Goal: Task Accomplishment & Management: Manage account settings

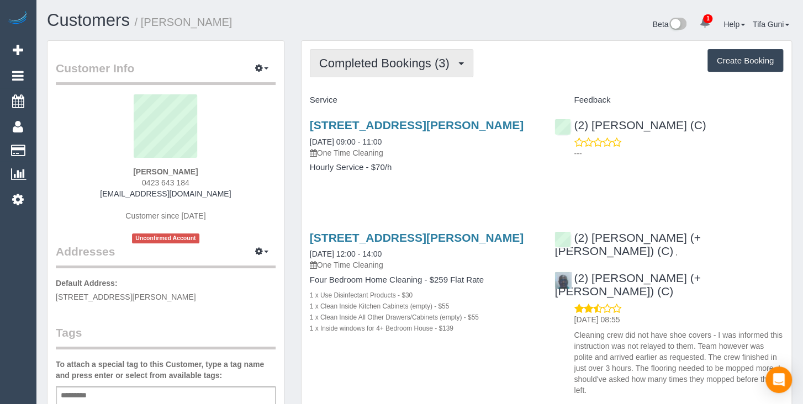
click at [439, 61] on span "Completed Bookings (3)" at bounding box center [387, 63] width 136 height 14
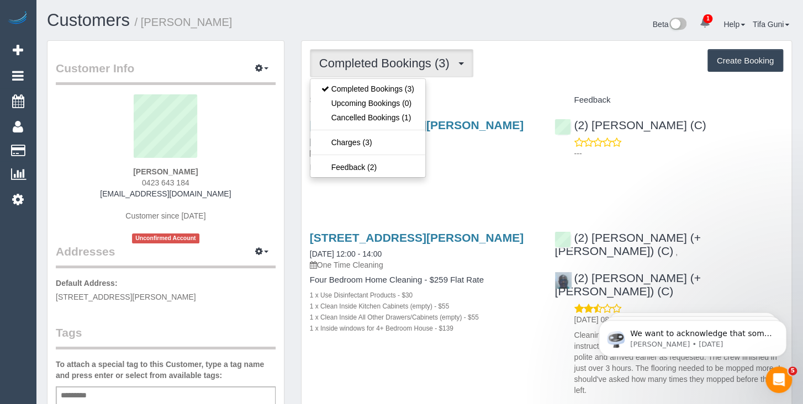
click at [495, 93] on div "Service" at bounding box center [424, 100] width 245 height 19
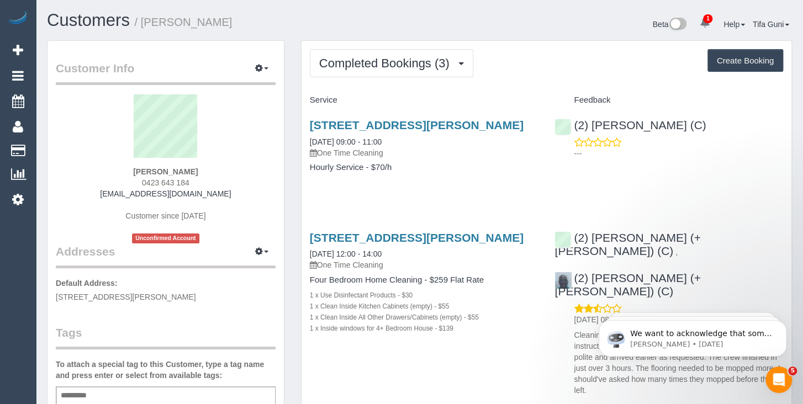
click at [738, 63] on button "Create Booking" at bounding box center [746, 60] width 76 height 23
select select "VIC"
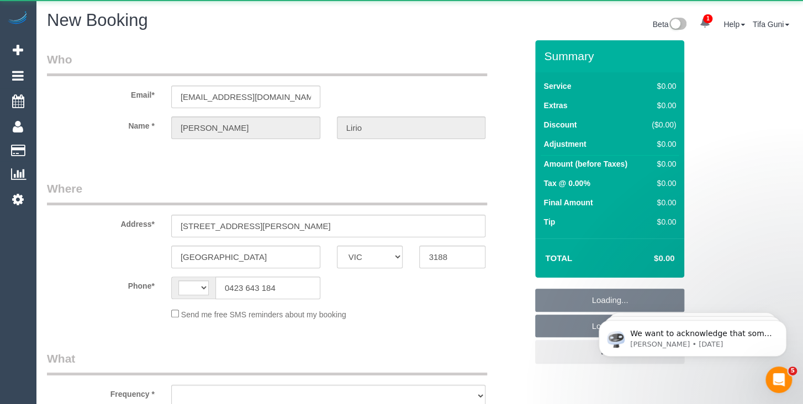
select select "string:stripe-pm_1QuidR2GScqysDRVTQCOsLI3"
select select "string:AU"
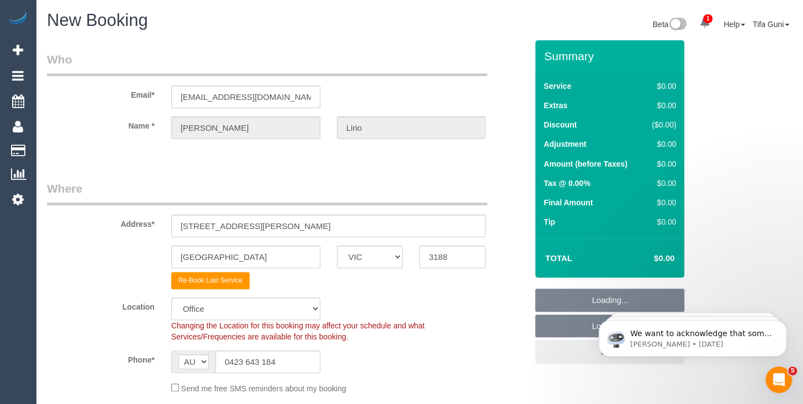
select select "object:2390"
select select "64"
select select "object:2400"
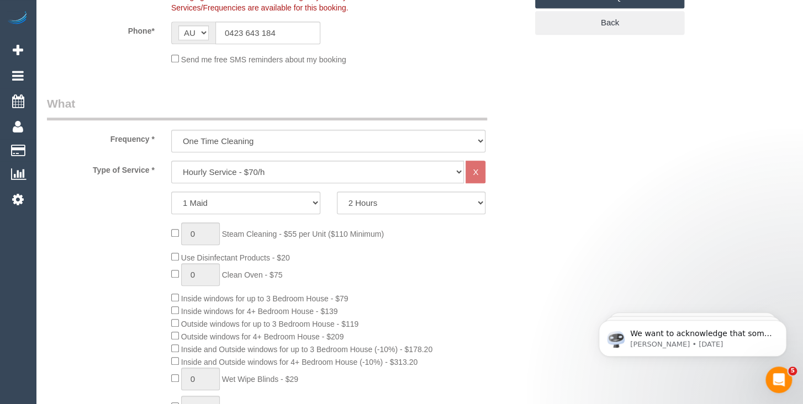
scroll to position [350, 0]
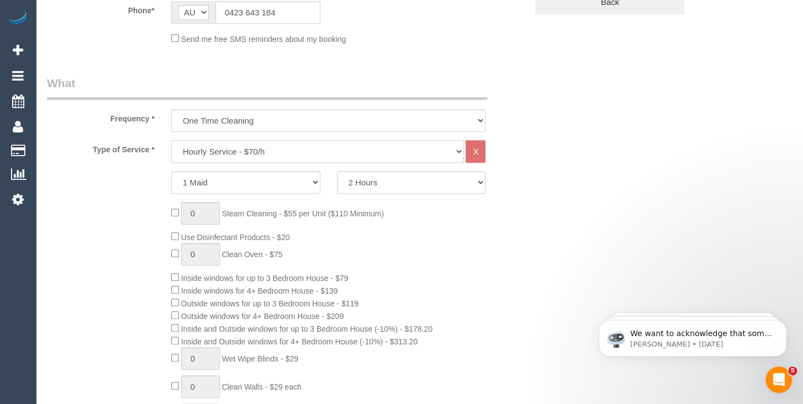
click at [171, 140] on select "Hourly Service - $70/h Hourly Service - $65/h Hourly Service - $60/h Hourly Ser…" at bounding box center [317, 151] width 293 height 23
select select "213"
click option "Four Bedroom Home Cleaning - $259 Flat Rate" at bounding box center [0, 0] width 0 height 0
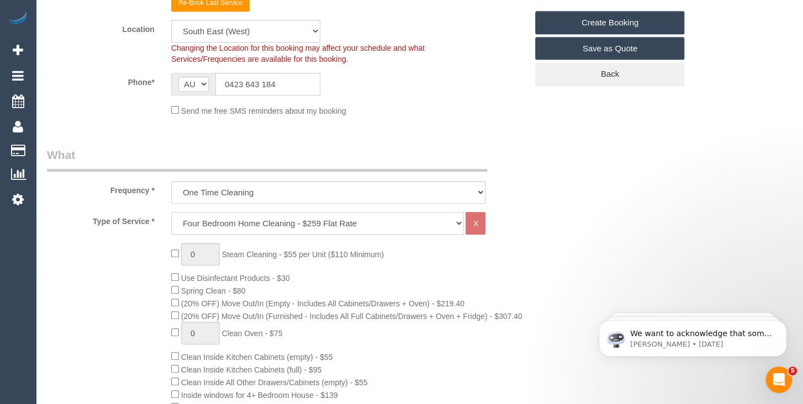
scroll to position [175, 0]
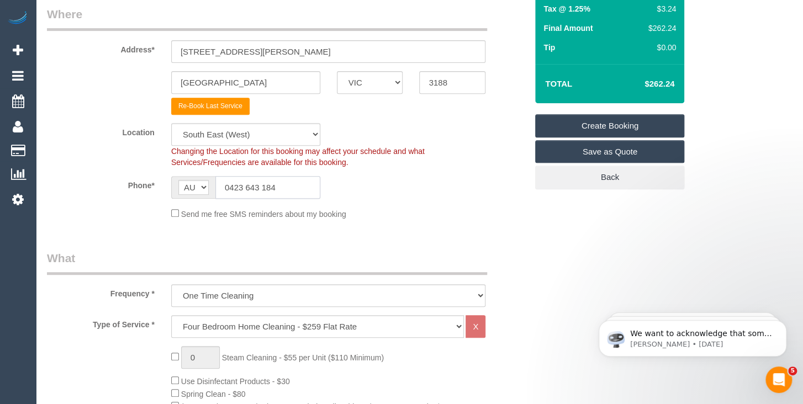
drag, startPoint x: 291, startPoint y: 188, endPoint x: 218, endPoint y: 191, distance: 72.4
click at [218, 191] on input "0423 643 184" at bounding box center [267, 187] width 105 height 23
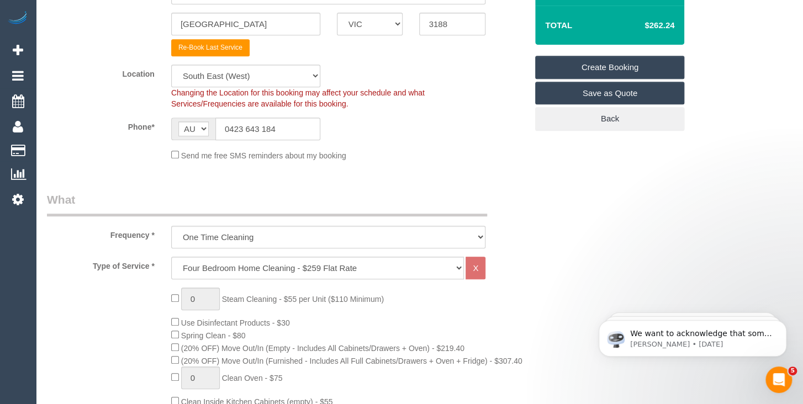
scroll to position [0, 0]
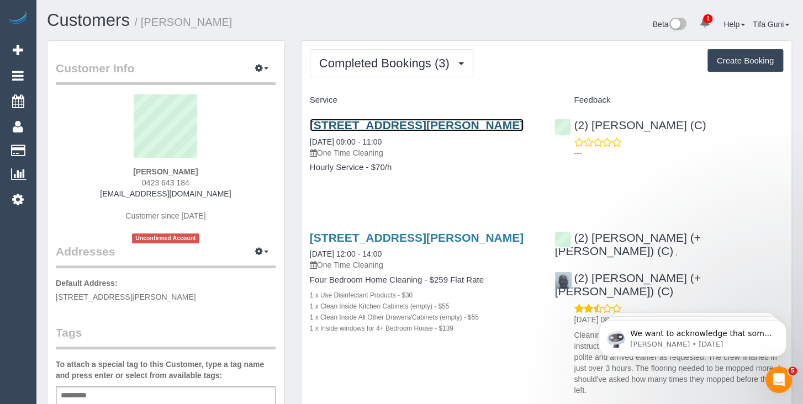
click at [388, 125] on link "[STREET_ADDRESS][PERSON_NAME]" at bounding box center [417, 125] width 214 height 13
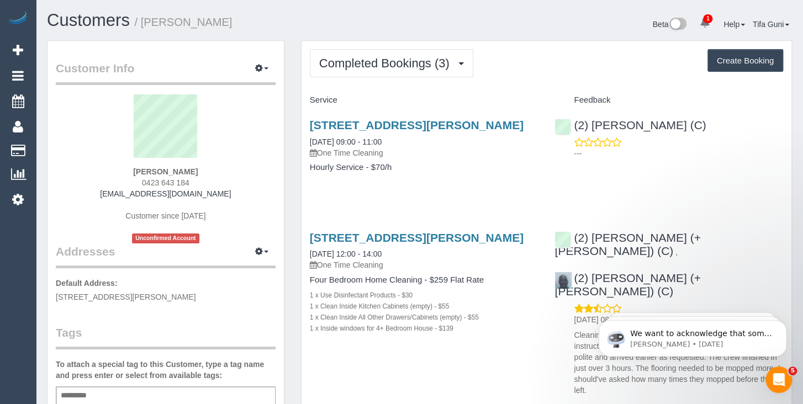
click at [735, 67] on button "Create Booking" at bounding box center [746, 60] width 76 height 23
select select "VIC"
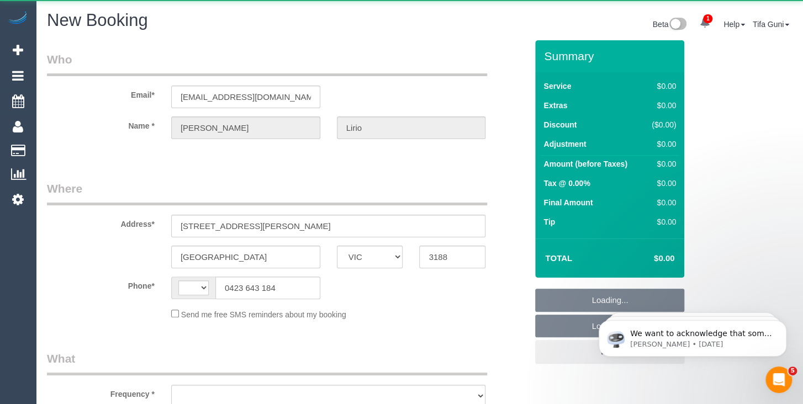
select select "string:AU"
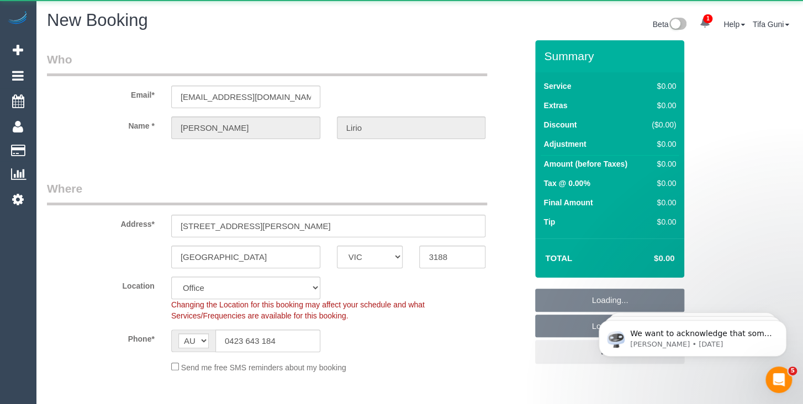
select select "object:1119"
select select "string:stripe-pm_1QuidR2GScqysDRVTQCOsLI3"
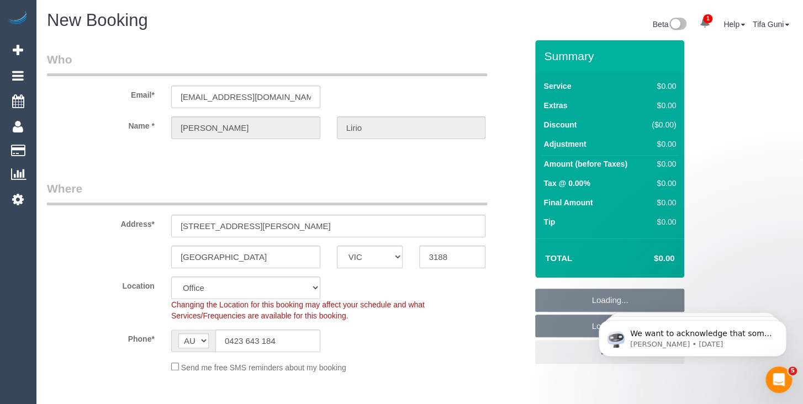
select select "64"
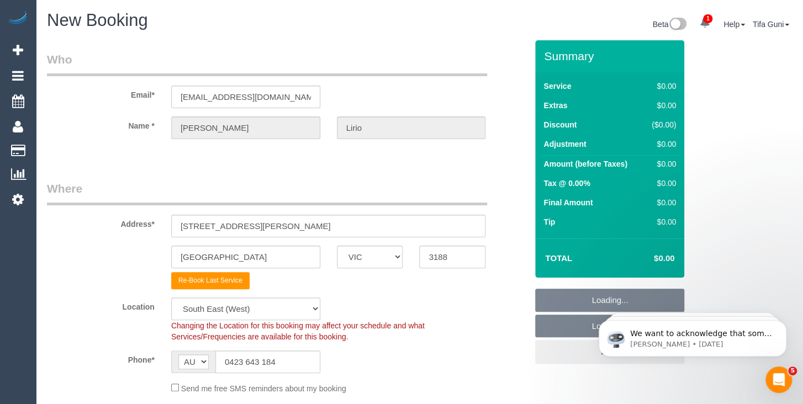
select select "object:2400"
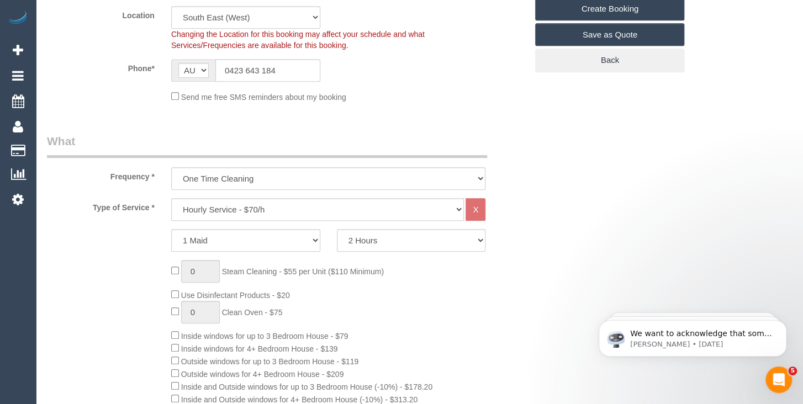
scroll to position [408, 0]
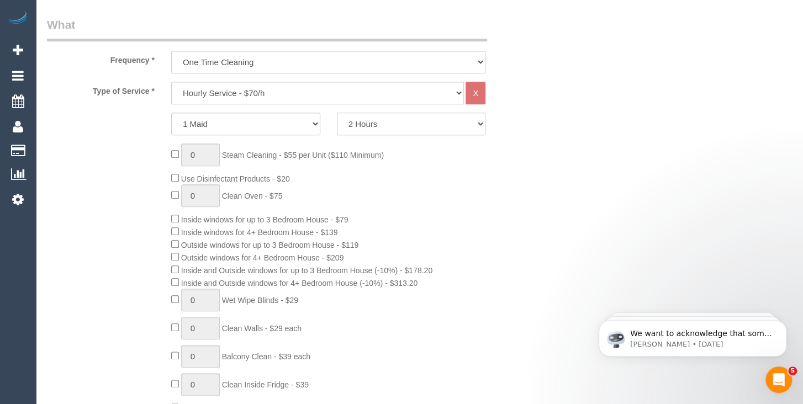
click at [337, 113] on select "2 Hours 2.5 Hours 3 Hours 3.5 Hours 4 Hours 4.5 Hours 5 Hours 5.5 Hours 6 Hours…" at bounding box center [411, 124] width 149 height 23
select select "240"
click option "4 Hours" at bounding box center [0, 0] width 0 height 0
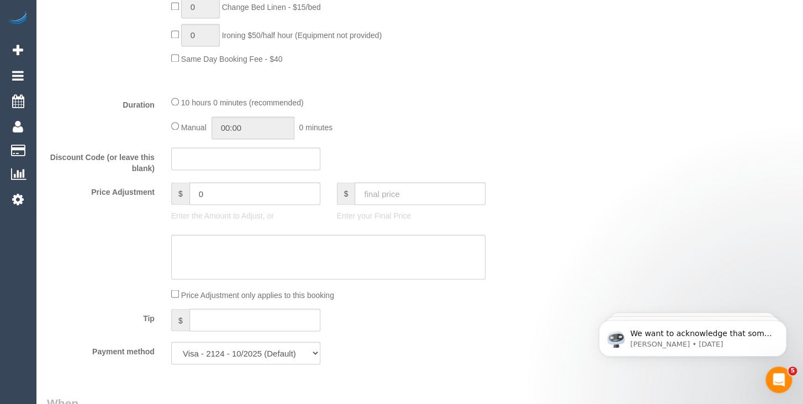
scroll to position [875, 0]
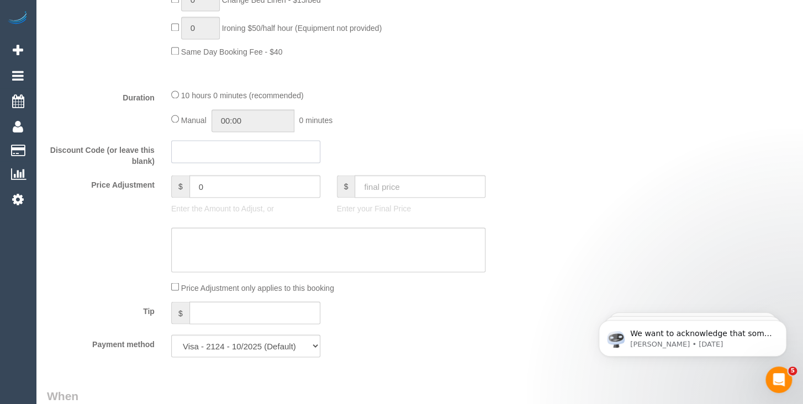
click at [198, 148] on input "text" at bounding box center [245, 151] width 149 height 23
paste input "MAGIC40"
type input "MAGIC40"
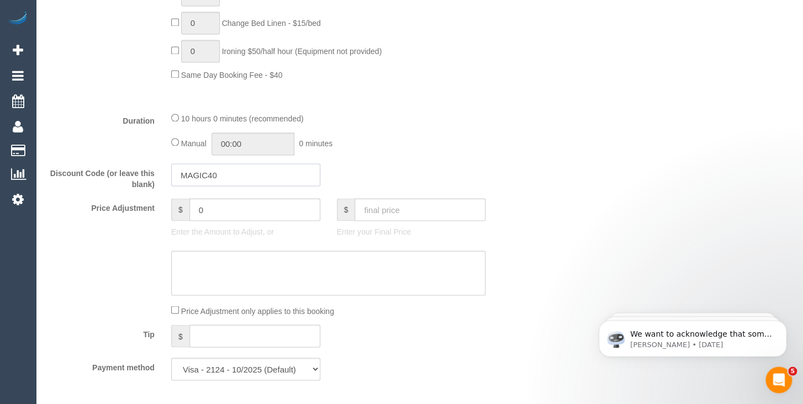
scroll to position [933, 0]
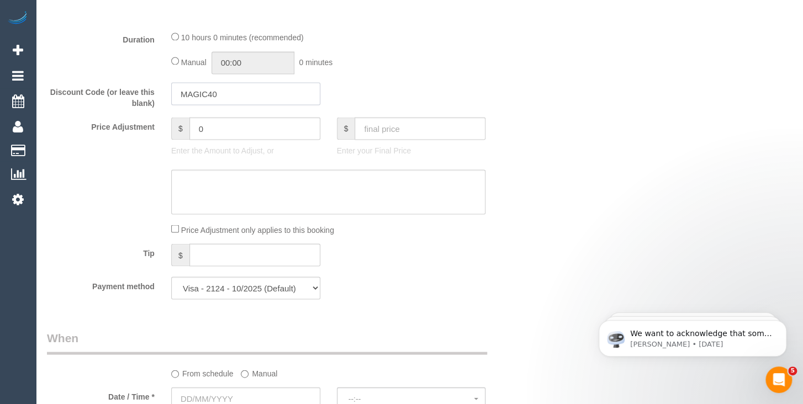
drag, startPoint x: 235, startPoint y: 87, endPoint x: 163, endPoint y: 94, distance: 71.6
click at [171, 93] on input "MAGIC40" at bounding box center [245, 93] width 149 height 23
click at [568, 91] on div "Who Email* [EMAIL_ADDRESS][DOMAIN_NAME] Name * [PERSON_NAME] Where Address* [ST…" at bounding box center [419, 135] width 745 height 2056
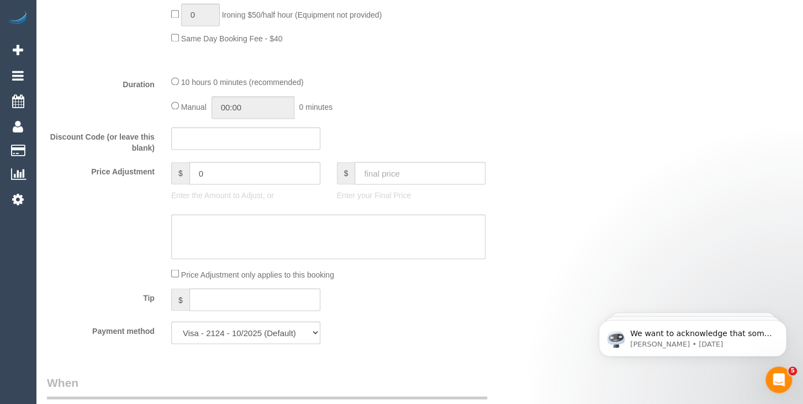
scroll to position [991, 0]
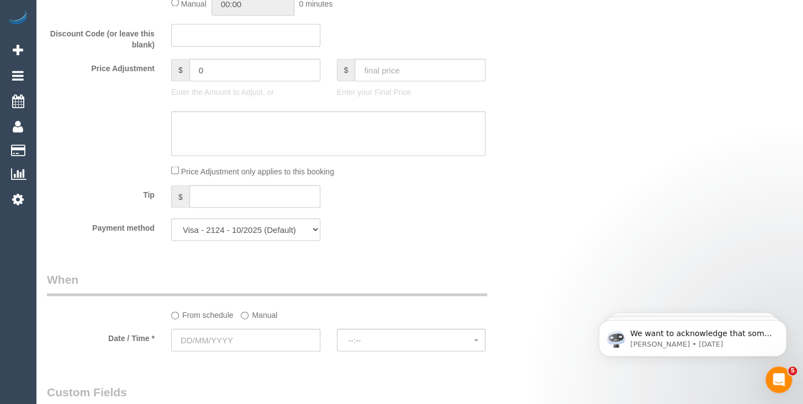
click at [194, 31] on input "text" at bounding box center [245, 35] width 149 height 23
paste input "MAGIC40"
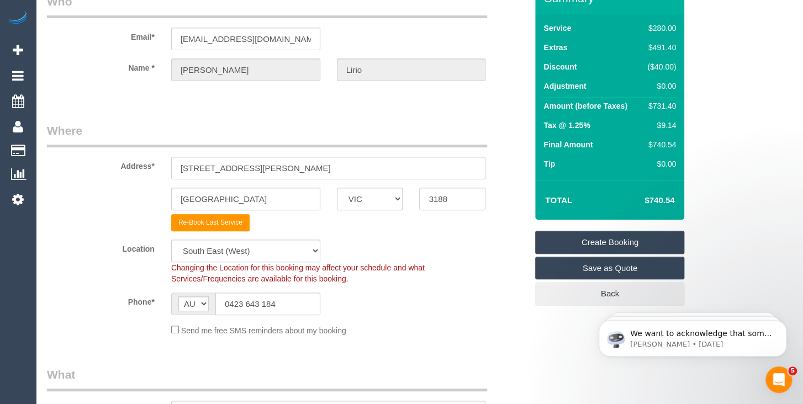
scroll to position [0, 0]
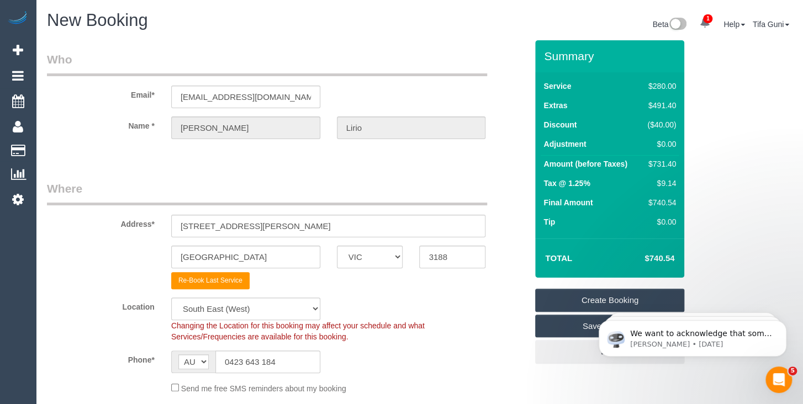
type input "MAGIC40"
drag, startPoint x: 259, startPoint y: 96, endPoint x: 133, endPoint y: 87, distance: 125.7
click at [171, 87] on input "[EMAIL_ADDRESS][DOMAIN_NAME]" at bounding box center [245, 97] width 149 height 23
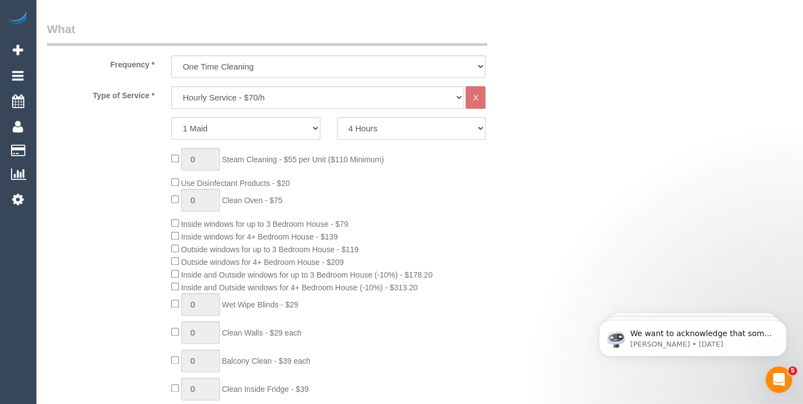
scroll to position [466, 0]
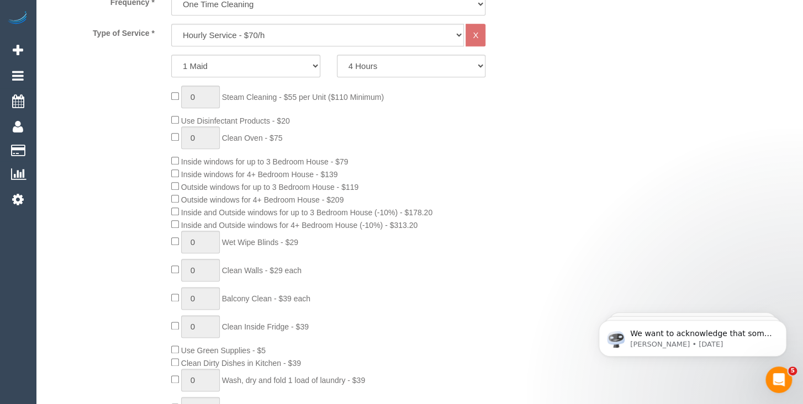
drag, startPoint x: 439, startPoint y: 208, endPoint x: 184, endPoint y: 212, distance: 254.1
click at [184, 212] on div "0 Steam Cleaning - $55 per Unit ($110 Minimum) Use Disinfectant Products - $20 …" at bounding box center [349, 276] width 372 height 381
copy span "Inside and Outside windows for up to 3 Bedroom House (-10%) - $178.20"
click at [488, 232] on div "0 Steam Cleaning - $55 per Unit ($110 Minimum) Use Disinfectant Products - $20 …" at bounding box center [349, 276] width 372 height 381
drag, startPoint x: 447, startPoint y: 220, endPoint x: 179, endPoint y: 224, distance: 268.5
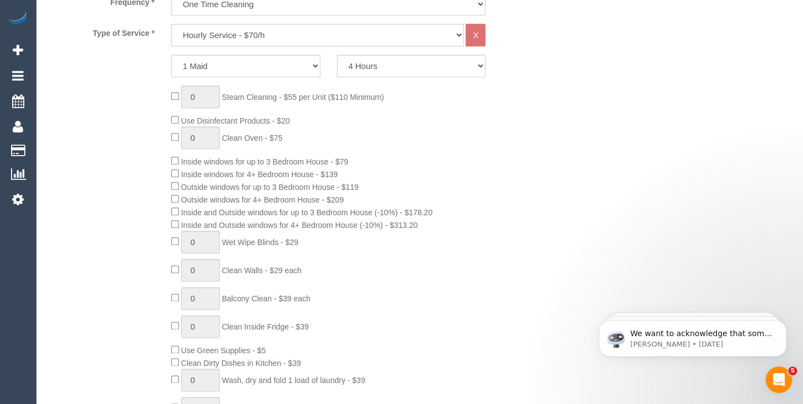
click at [179, 224] on div "0 Steam Cleaning - $55 per Unit ($110 Minimum) Use Disinfectant Products - $20 …" at bounding box center [349, 276] width 372 height 381
click at [509, 200] on div "0 Steam Cleaning - $55 per Unit ($110 Minimum) Use Disinfectant Products - $20 …" at bounding box center [349, 276] width 372 height 381
drag, startPoint x: 463, startPoint y: 223, endPoint x: 440, endPoint y: 223, distance: 23.8
click at [463, 223] on div "0 Steam Cleaning - $55 per Unit ($110 Minimum) Use Disinfectant Products - $20 …" at bounding box center [349, 276] width 372 height 381
drag, startPoint x: 436, startPoint y: 222, endPoint x: 183, endPoint y: 224, distance: 252.4
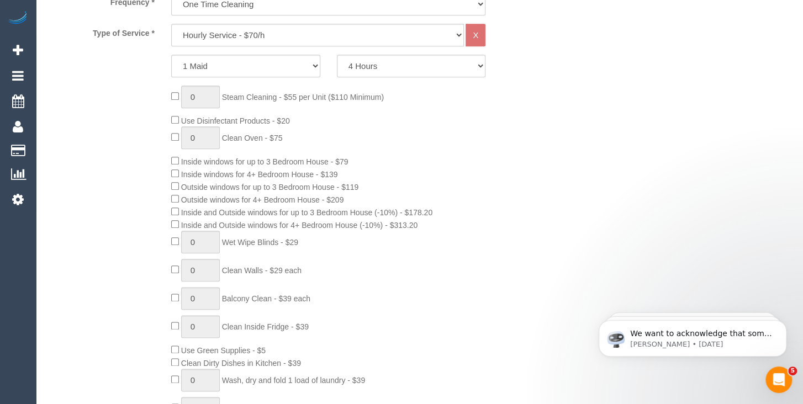
click at [183, 224] on div "0 Steam Cleaning - $55 per Unit ($110 Minimum) Use Disinfectant Products - $20 …" at bounding box center [349, 276] width 372 height 381
copy span "Inside and Outside windows for 4+ Bedroom House (-10%) - $313.20"
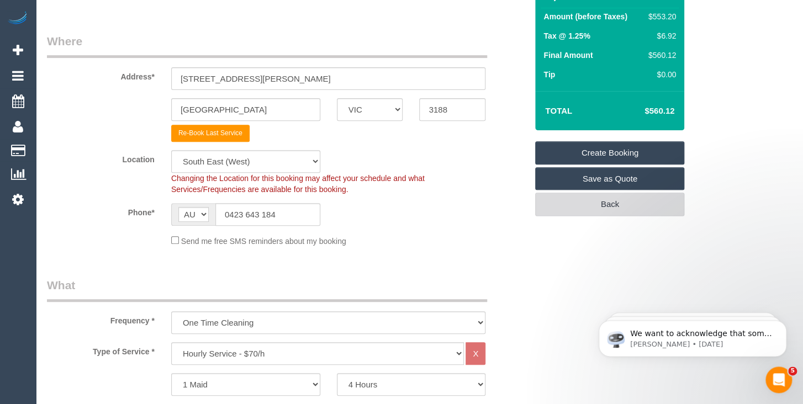
scroll to position [117, 0]
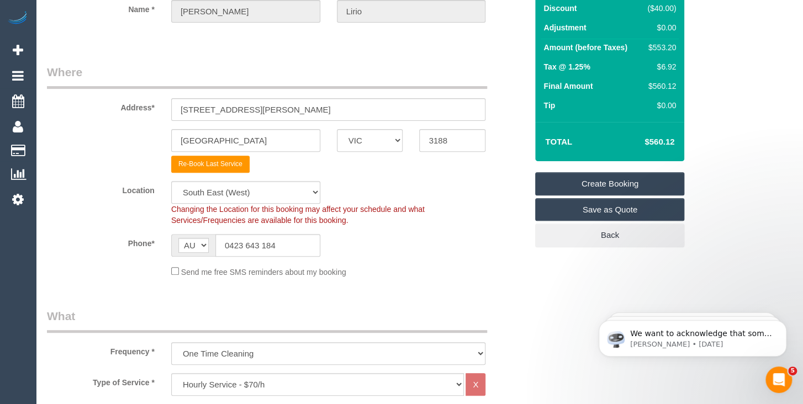
drag, startPoint x: 676, startPoint y: 143, endPoint x: 630, endPoint y: 143, distance: 45.3
click at [630, 143] on td "$560.12" at bounding box center [643, 142] width 72 height 28
copy h4 "$560.12"
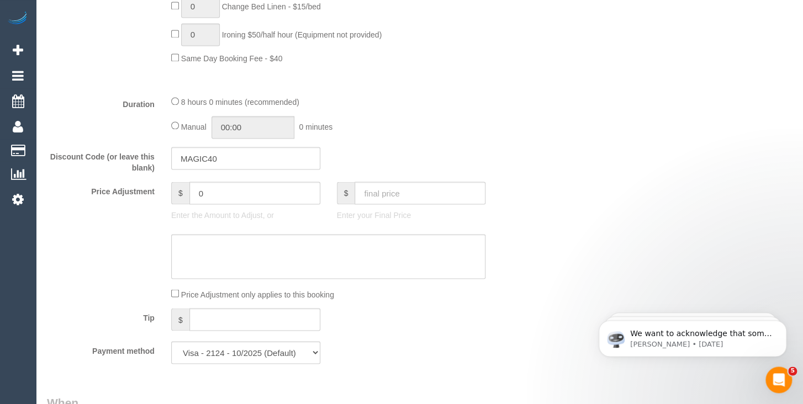
scroll to position [875, 0]
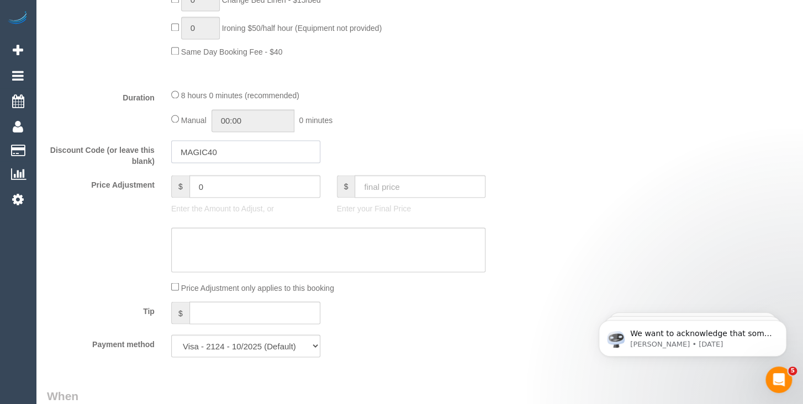
drag, startPoint x: 241, startPoint y: 148, endPoint x: 143, endPoint y: 146, distance: 98.3
click at [171, 146] on input "MAGIC40" at bounding box center [245, 151] width 149 height 23
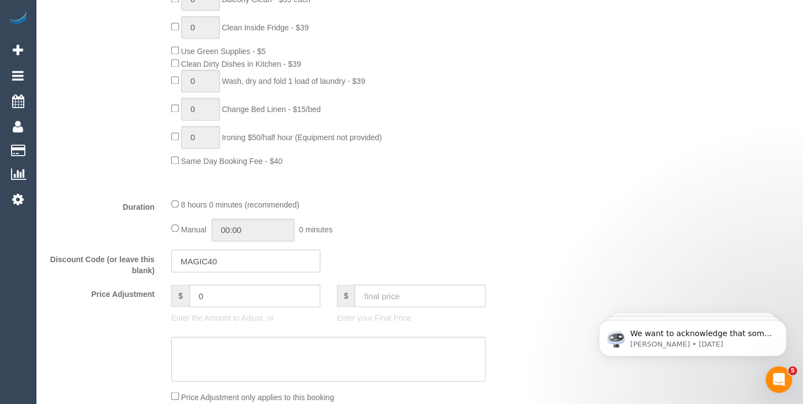
scroll to position [700, 0]
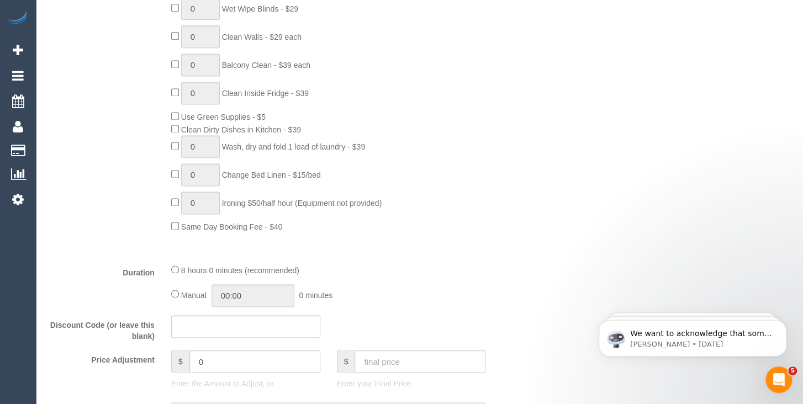
click at [475, 178] on div "0 Steam Cleaning - $55 per Unit ($110 Minimum) Use Disinfectant Products - $20 …" at bounding box center [349, 42] width 372 height 381
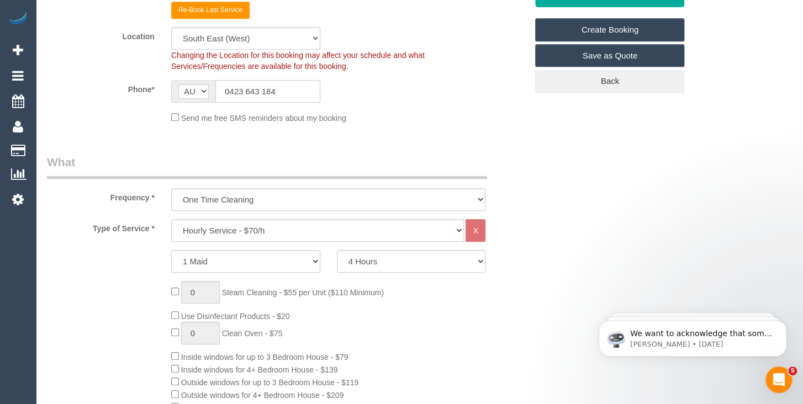
scroll to position [117, 0]
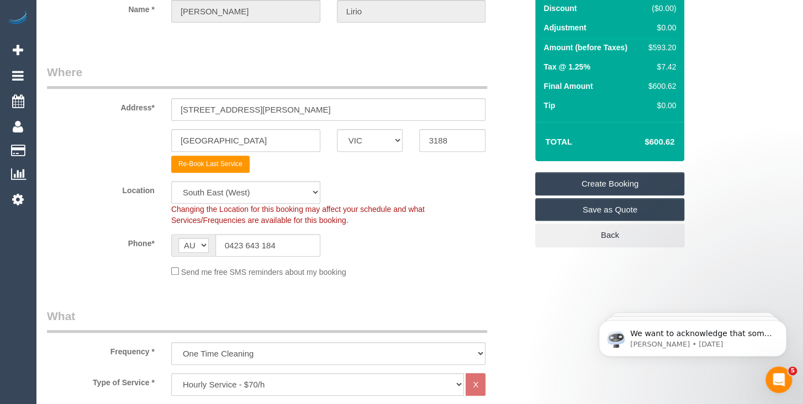
click at [487, 233] on fieldset "Where Address* [STREET_ADDRESS][PERSON_NAME] [GEOGRAPHIC_DATA] ACT [GEOGRAPHIC_…" at bounding box center [287, 175] width 480 height 222
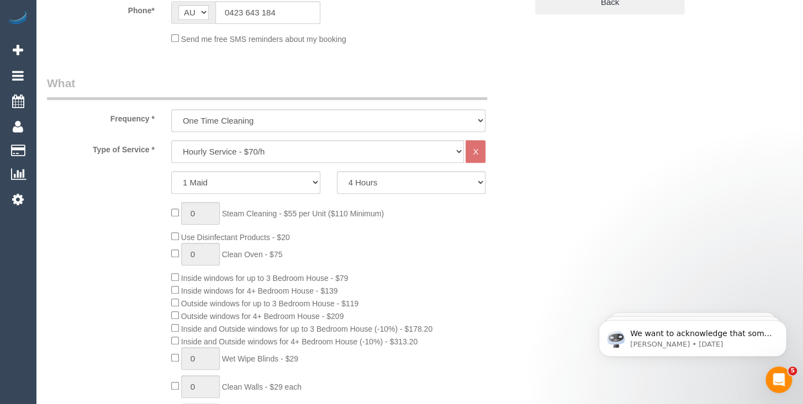
scroll to position [0, 0]
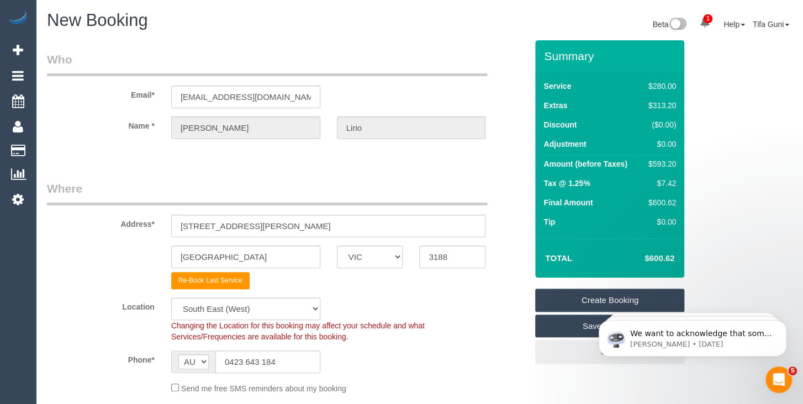
drag, startPoint x: 677, startPoint y: 256, endPoint x: 637, endPoint y: 260, distance: 39.9
click at [637, 260] on td "$600.62" at bounding box center [643, 259] width 72 height 28
copy h4 "$600.62"
click at [616, 221] on td "Tip" at bounding box center [591, 223] width 101 height 19
drag, startPoint x: 678, startPoint y: 182, endPoint x: 656, endPoint y: 182, distance: 22.1
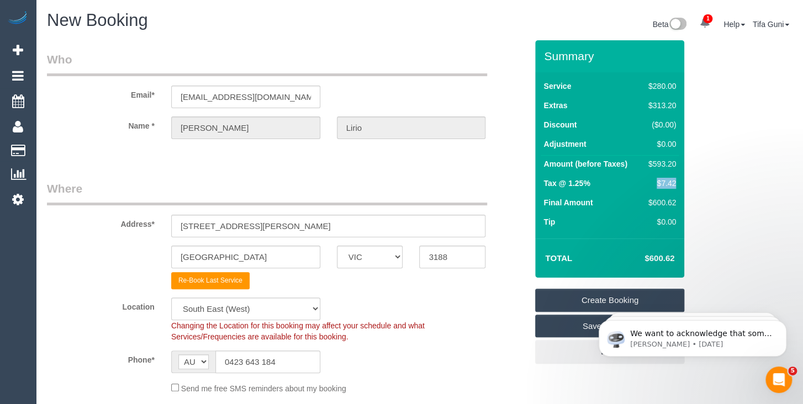
click at [656, 182] on td "$7.42" at bounding box center [660, 184] width 38 height 19
copy div "$7.42"
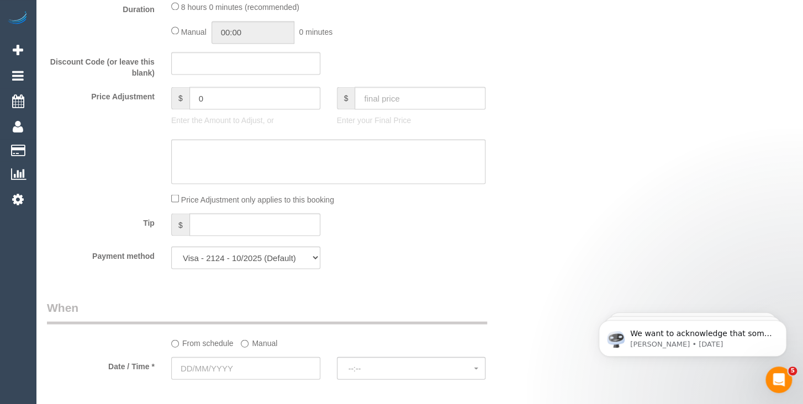
scroll to position [991, 0]
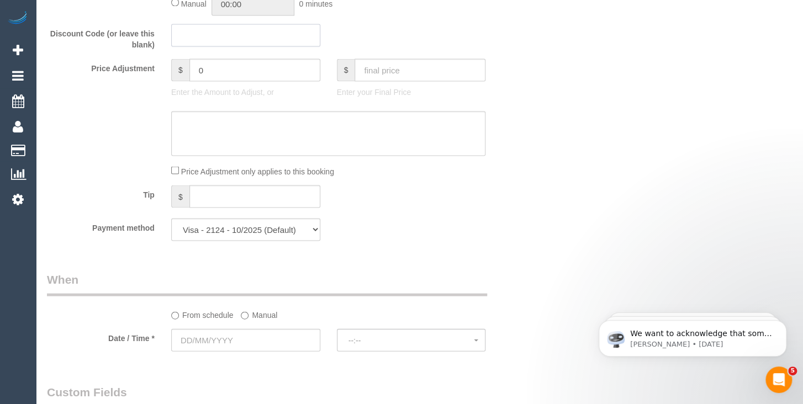
click at [204, 35] on input "text" at bounding box center [245, 35] width 149 height 23
paste input "MAGIC40"
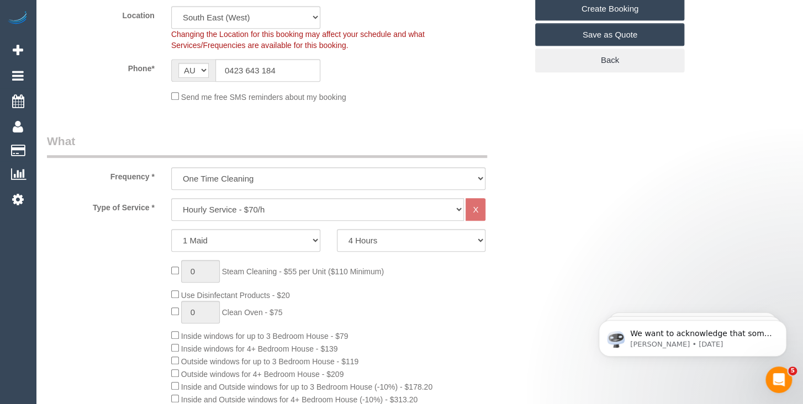
scroll to position [117, 0]
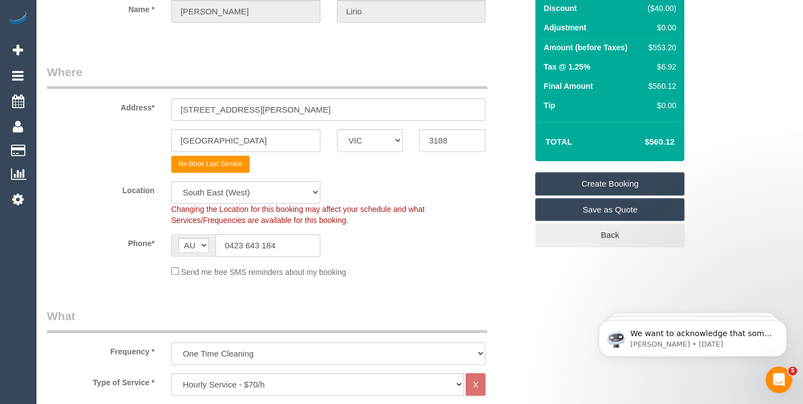
type input "MAGIC40"
drag, startPoint x: 674, startPoint y: 141, endPoint x: 666, endPoint y: 142, distance: 8.3
click at [666, 142] on h4 "$560.12" at bounding box center [642, 142] width 63 height 9
click at [677, 141] on td "$560.12" at bounding box center [643, 142] width 72 height 28
drag, startPoint x: 677, startPoint y: 140, endPoint x: 642, endPoint y: 143, distance: 34.9
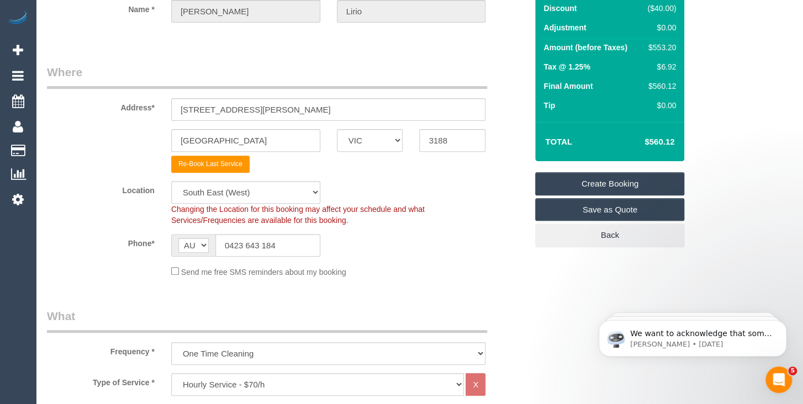
click at [642, 143] on td "$560.12" at bounding box center [643, 142] width 72 height 28
copy h4 "$560.12"
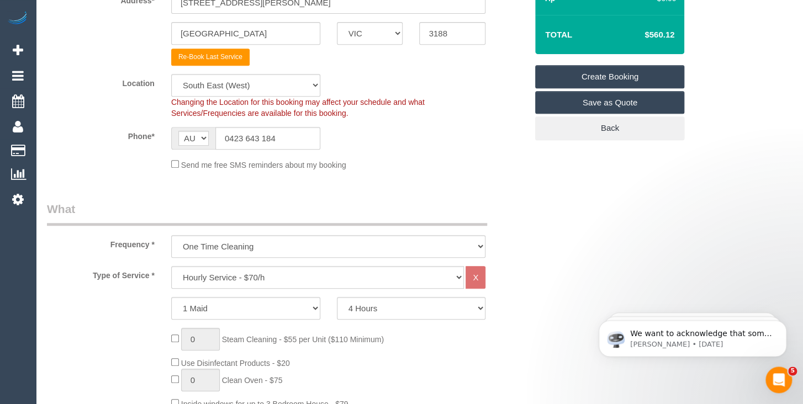
scroll to position [233, 0]
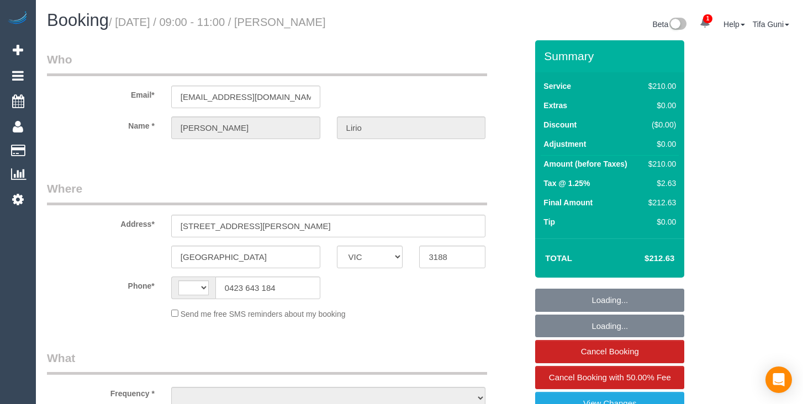
select select "VIC"
select select "string:AU"
select select "object:585"
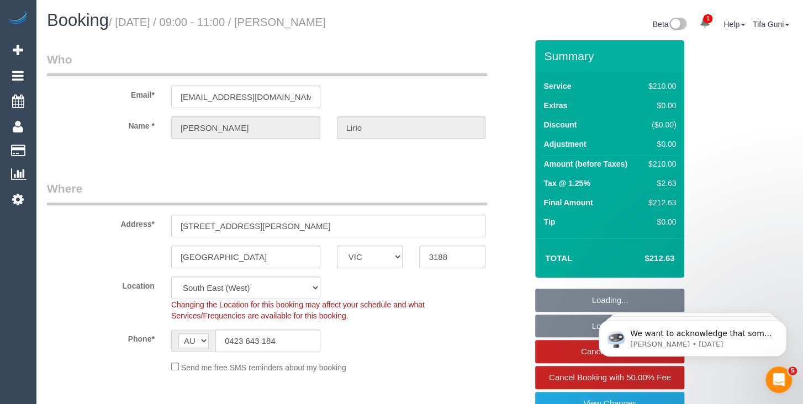
scroll to position [113, 0]
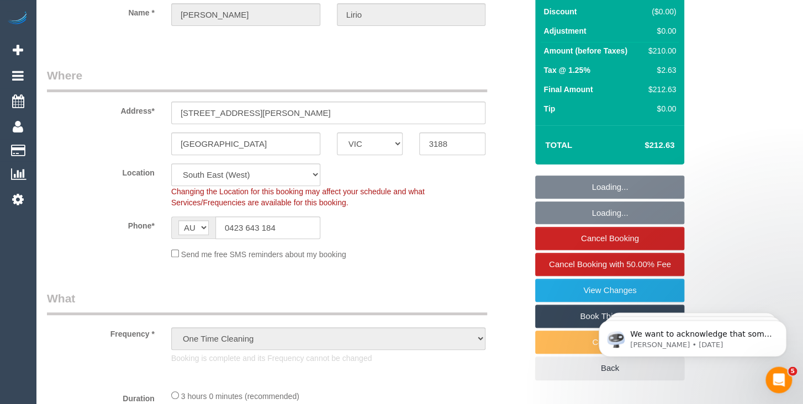
select select "number:28"
select select "number:14"
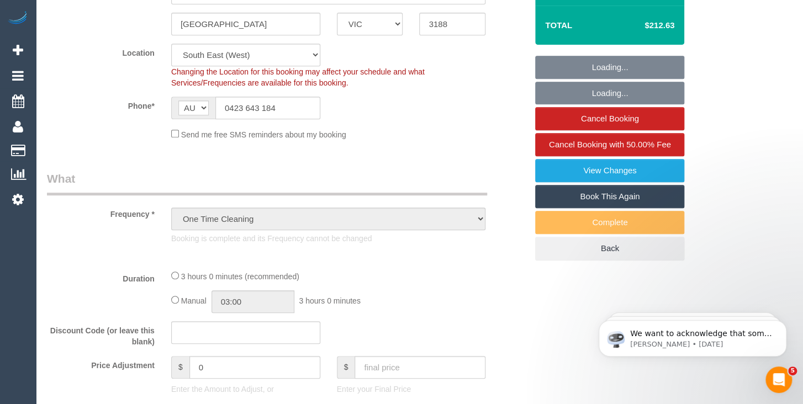
select select "180"
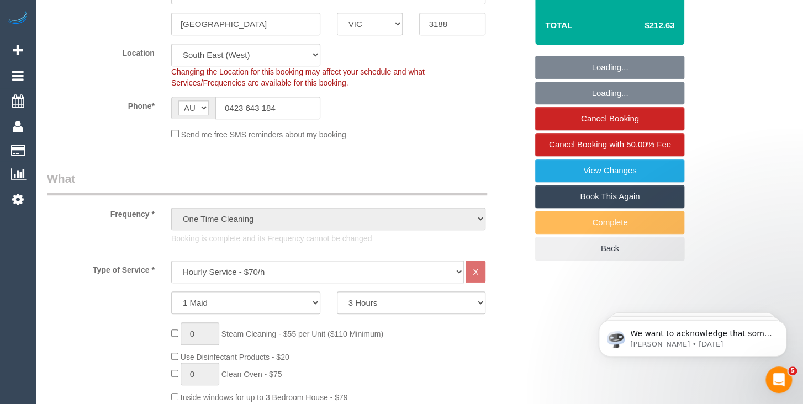
select select "object:1463"
select select "string:stripe-pm_1QuidR2GScqysDRVTQCOsLI3"
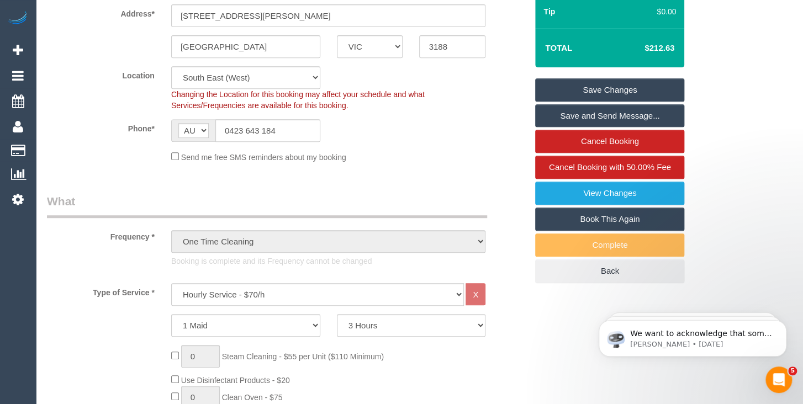
scroll to position [175, 0]
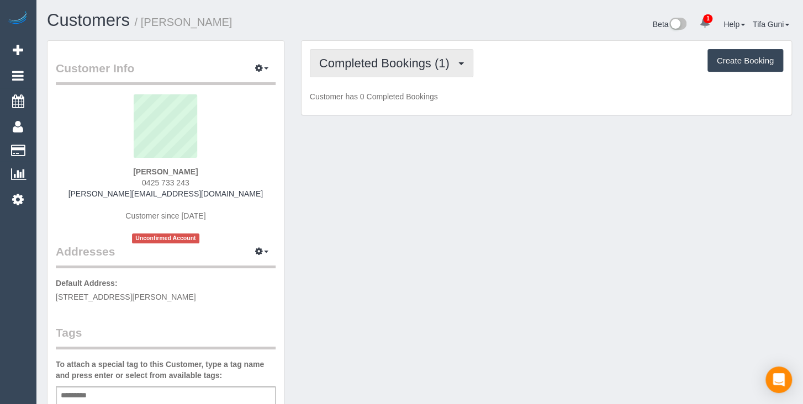
click at [383, 68] on span "Completed Bookings (1)" at bounding box center [387, 63] width 136 height 14
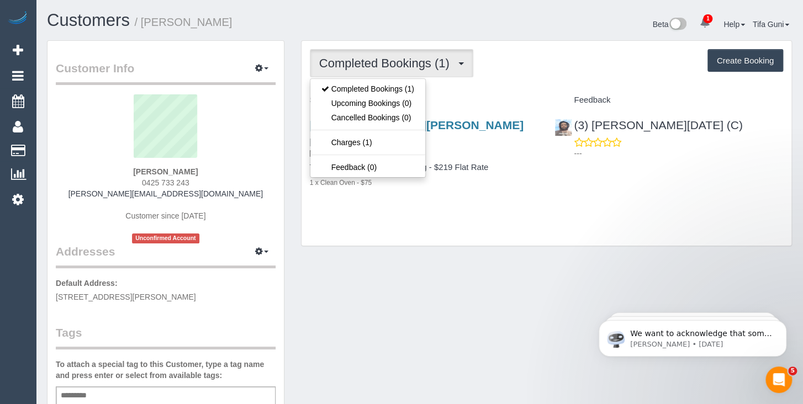
drag, startPoint x: 196, startPoint y: 180, endPoint x: 126, endPoint y: 178, distance: 69.6
click at [126, 178] on div "Laraine Mitchell 0425 733 243 laraine@tripple9.com.au Customer since 2025 Uncon…" at bounding box center [166, 168] width 220 height 149
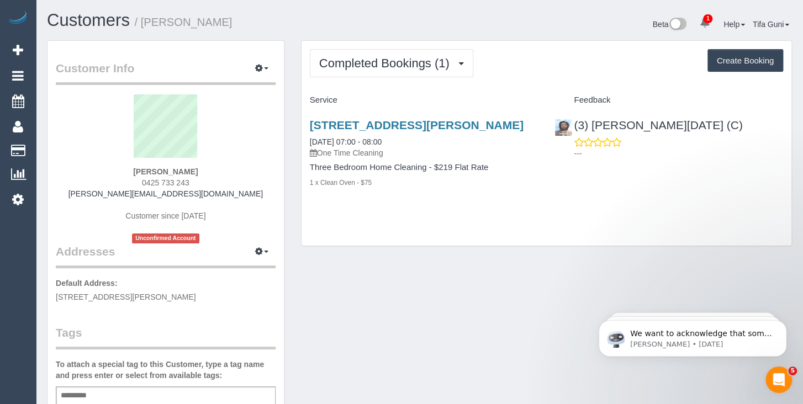
copy span "0425 733 243"
drag, startPoint x: 129, startPoint y: 169, endPoint x: 163, endPoint y: 173, distance: 35.0
click at [163, 173] on div "Laraine Mitchell 0425 733 243 laraine@tripple9.com.au Customer since 2025 Uncon…" at bounding box center [166, 168] width 220 height 149
copy strong "Laraine"
